Goal: Information Seeking & Learning: Learn about a topic

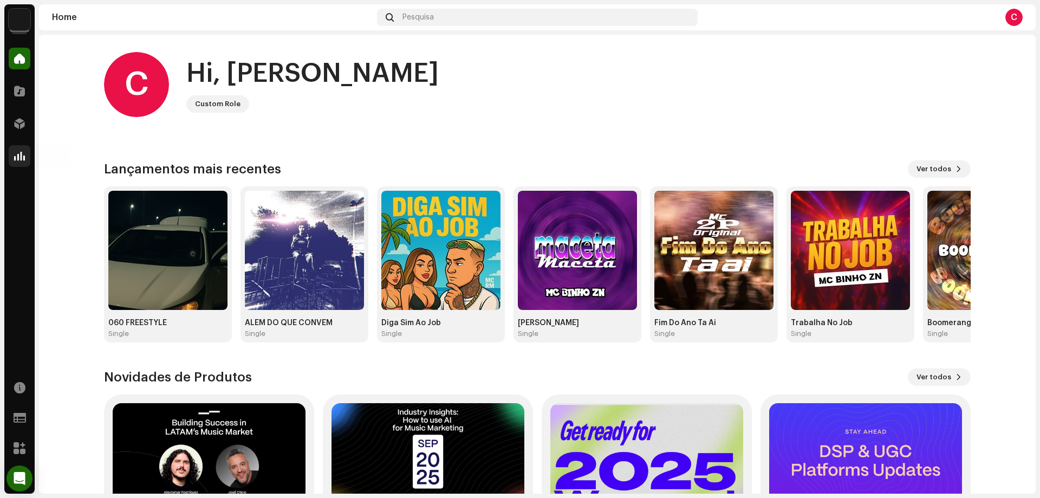
click at [13, 158] on div at bounding box center [20, 156] width 22 height 22
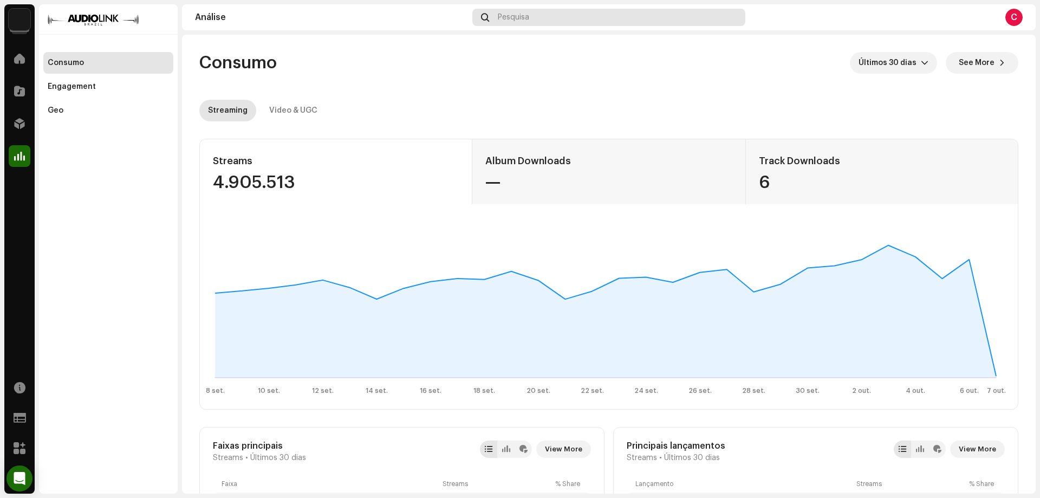
click at [526, 14] on span "Pesquisa" at bounding box center [513, 17] width 31 height 9
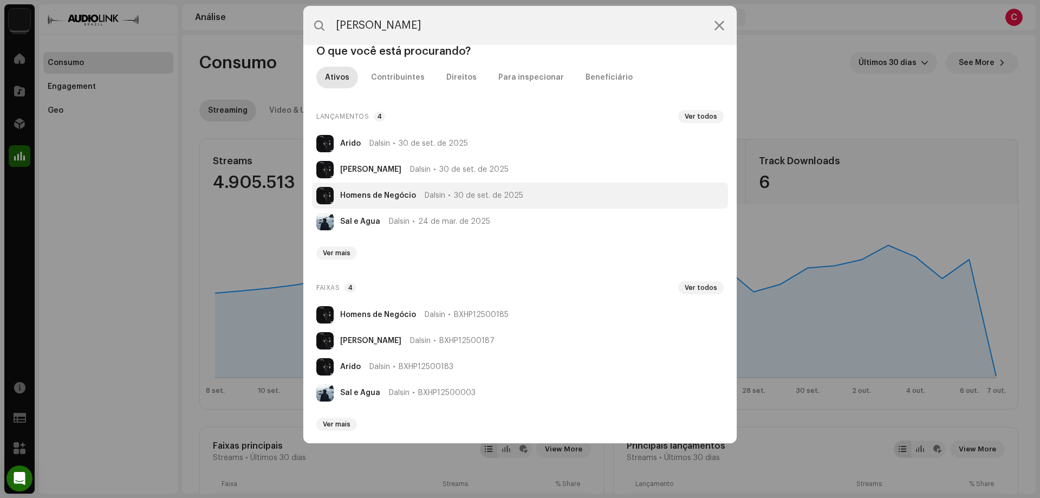
scroll to position [22, 0]
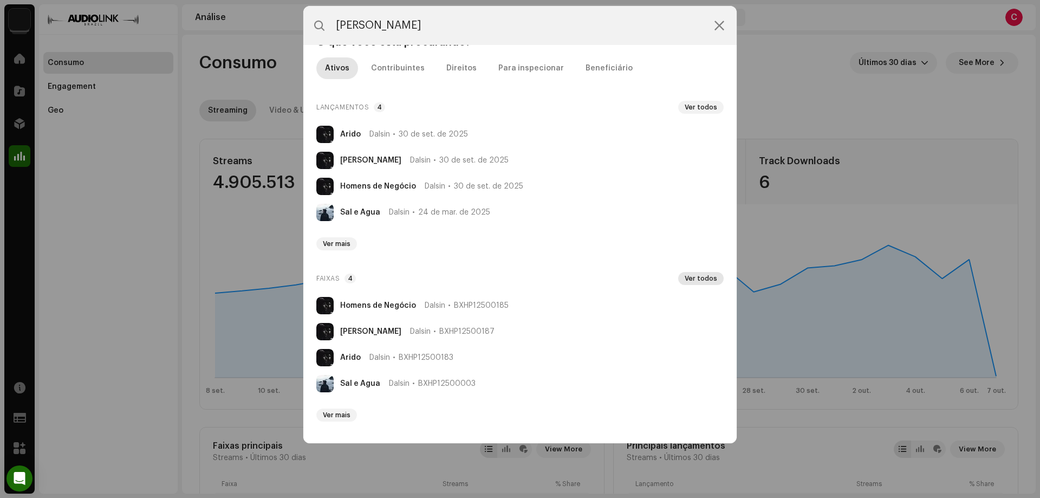
type input "dalsin"
click at [703, 280] on span "Ver todos" at bounding box center [701, 278] width 33 height 9
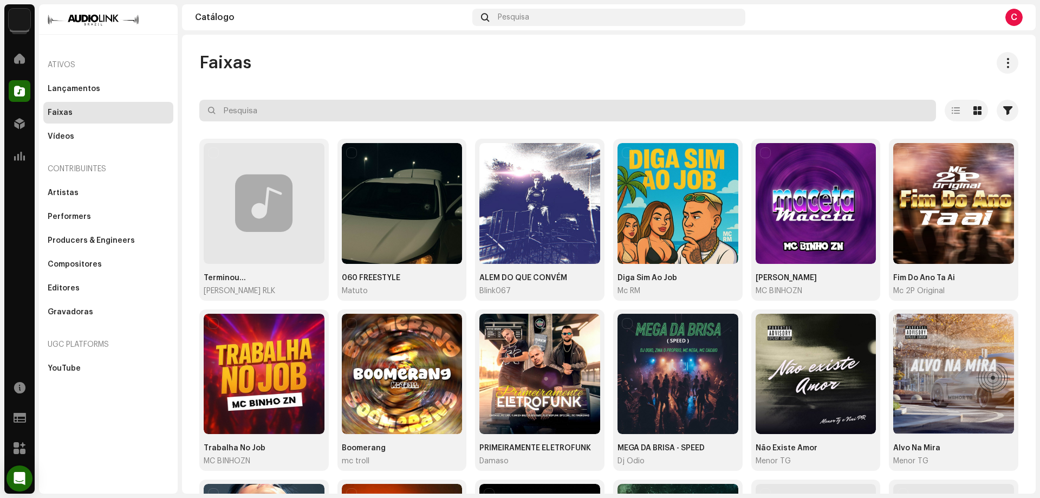
click at [404, 111] on input "text" at bounding box center [567, 111] width 737 height 22
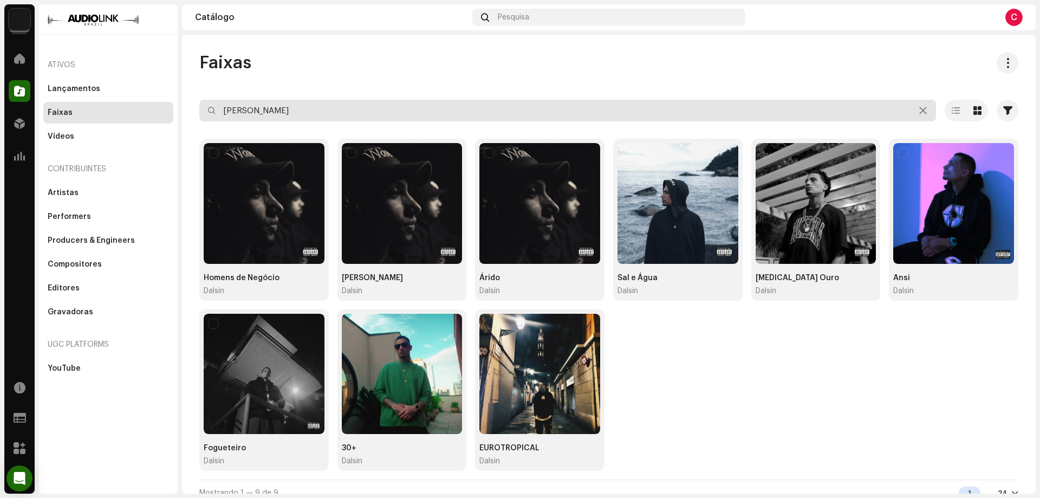
type input "dalsin"
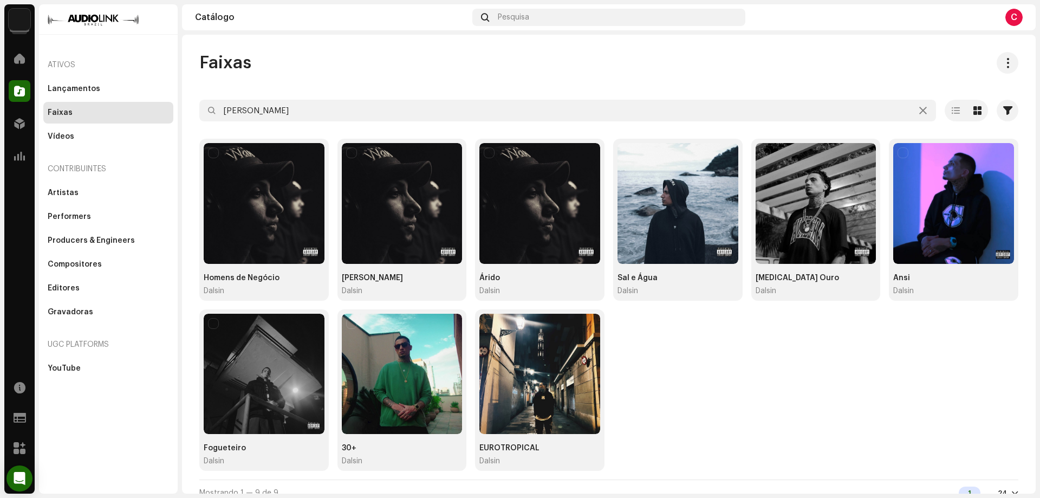
click at [7, 165] on div "Análise" at bounding box center [19, 156] width 30 height 30
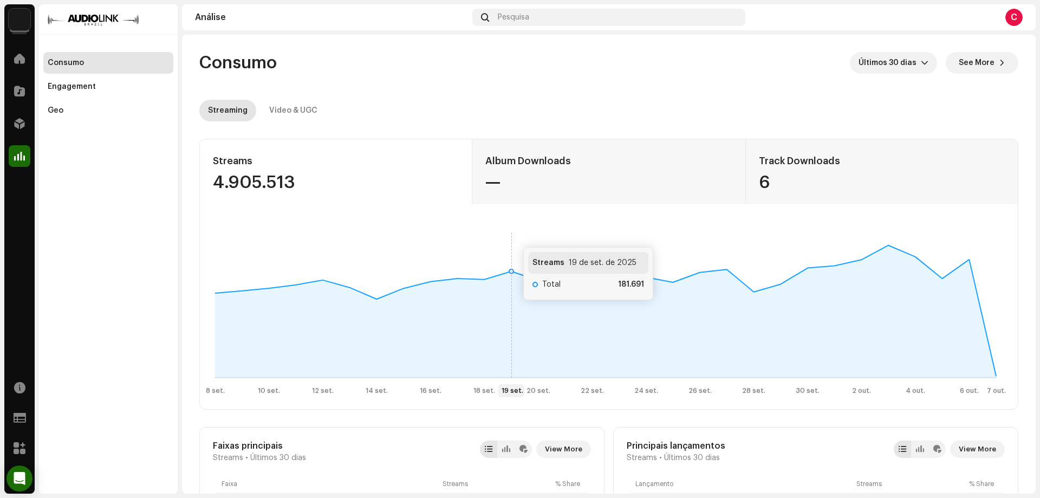
scroll to position [271, 0]
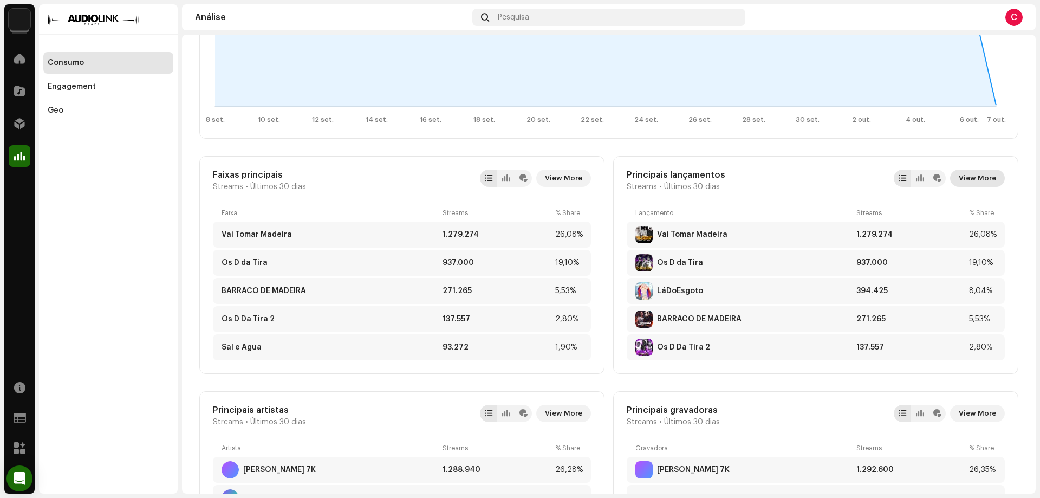
click at [976, 176] on span "View More" at bounding box center [977, 178] width 37 height 22
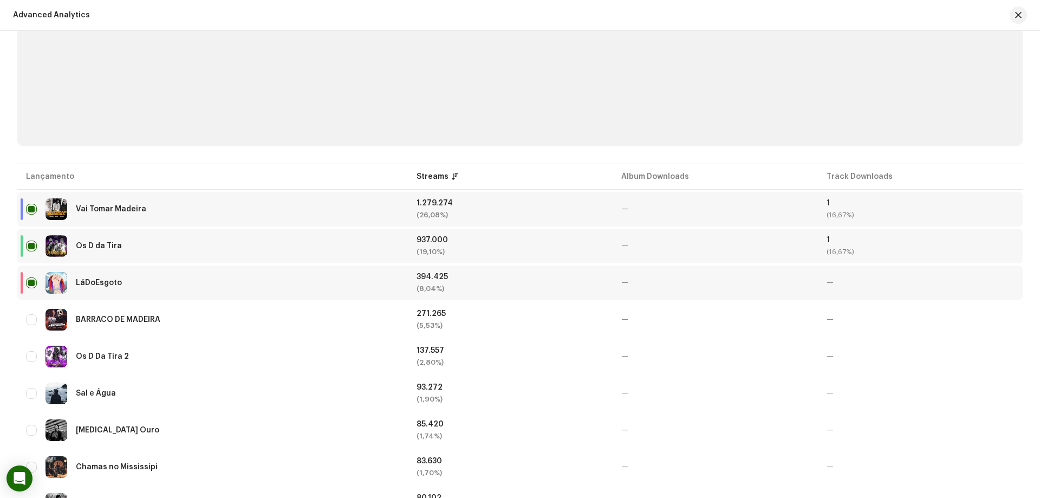
scroll to position [271, 0]
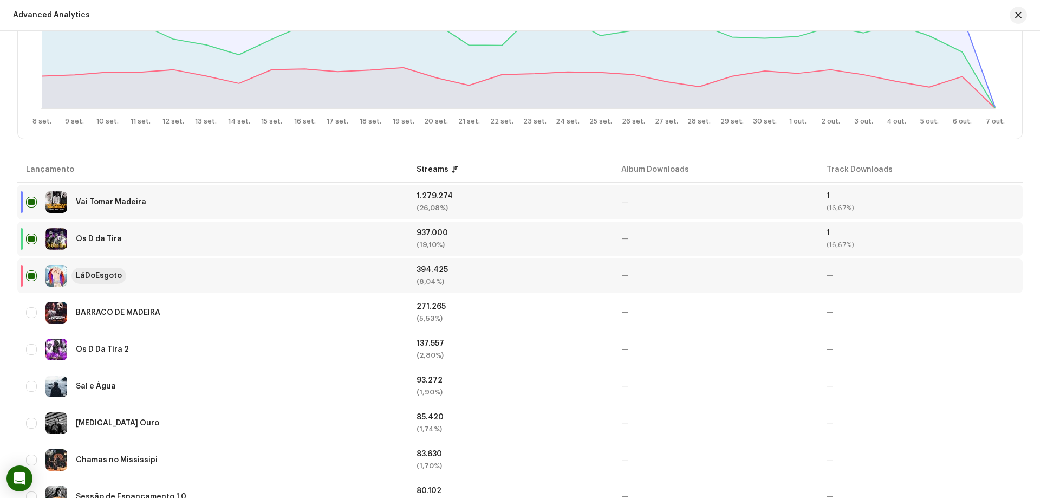
click at [106, 273] on div "LáDoEsgoto" at bounding box center [99, 276] width 46 height 8
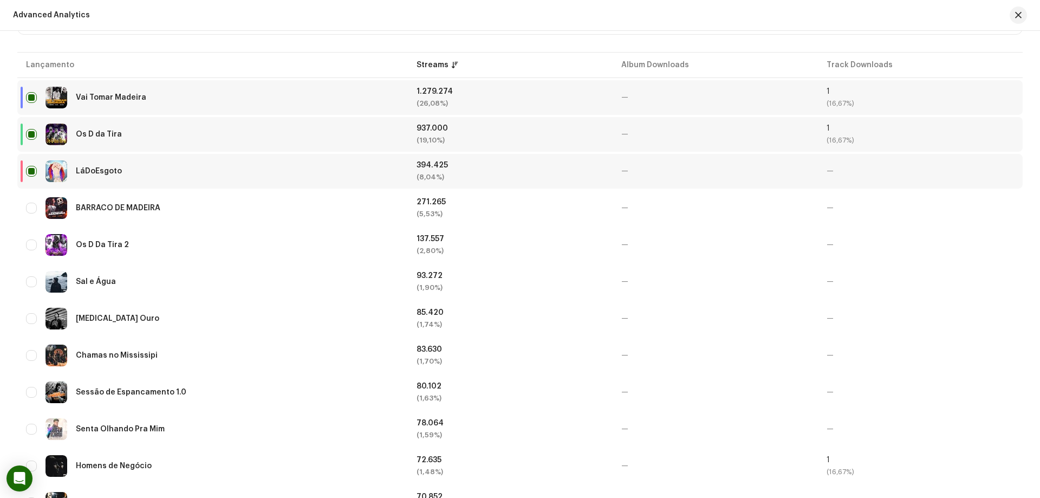
scroll to position [379, 0]
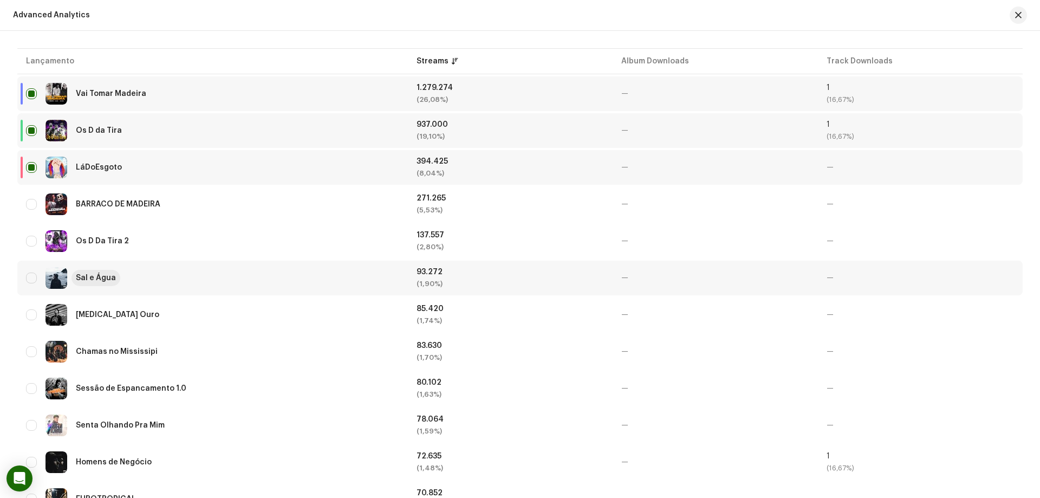
click at [112, 281] on div "Sal e Água" at bounding box center [96, 278] width 40 height 8
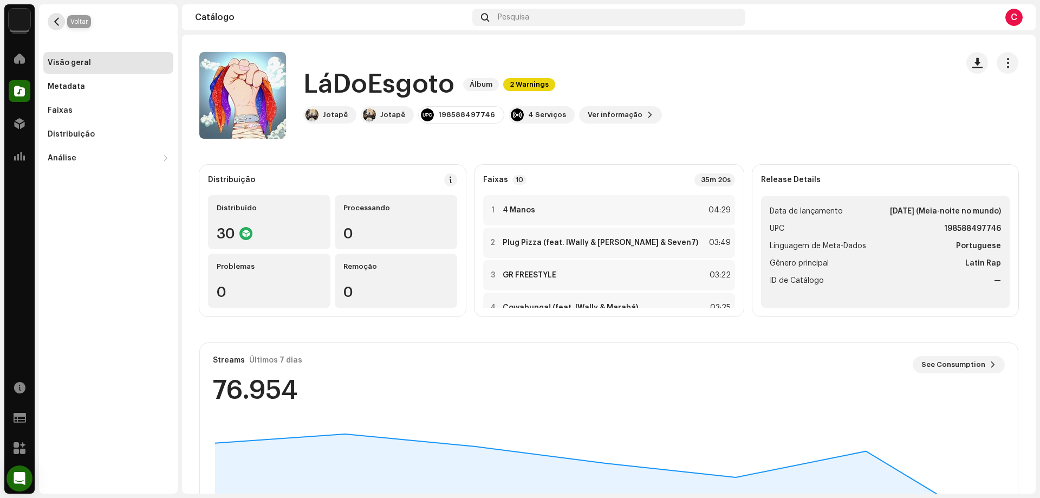
click at [60, 18] on span "button" at bounding box center [57, 21] width 8 height 9
